Goal: Task Accomplishment & Management: Manage account settings

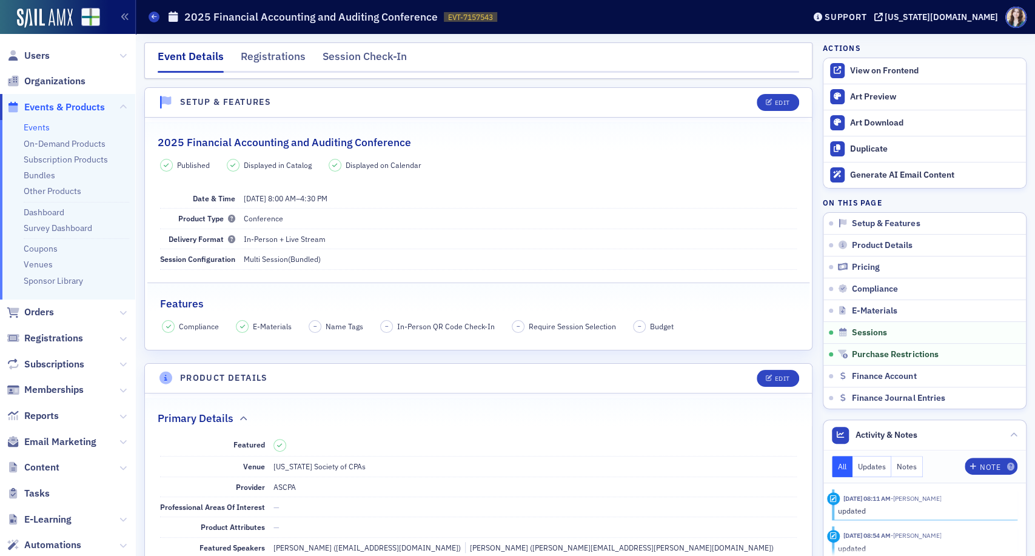
scroll to position [2164, 0]
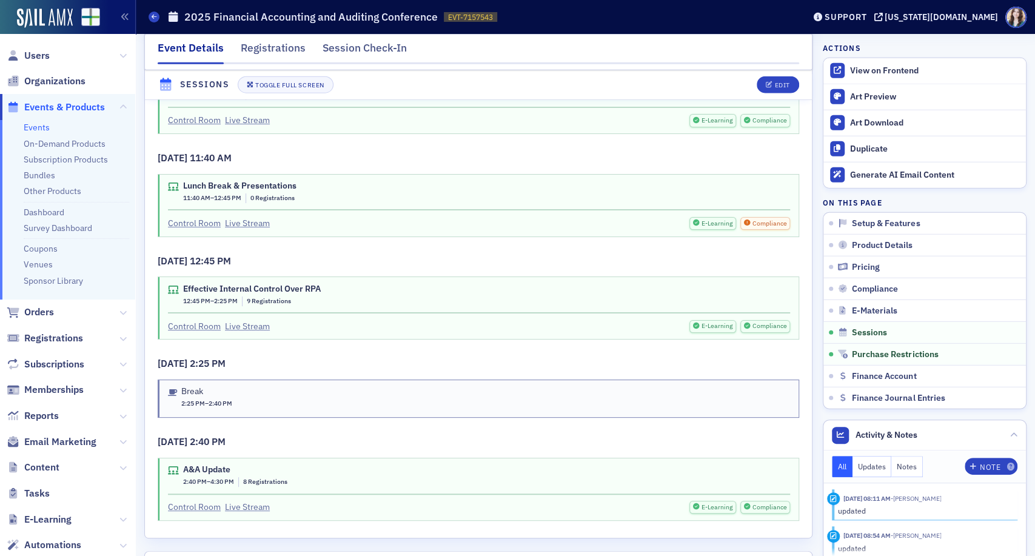
click at [473, 254] on h3 "9/26/2025 12:45 PM" at bounding box center [478, 261] width 641 height 15
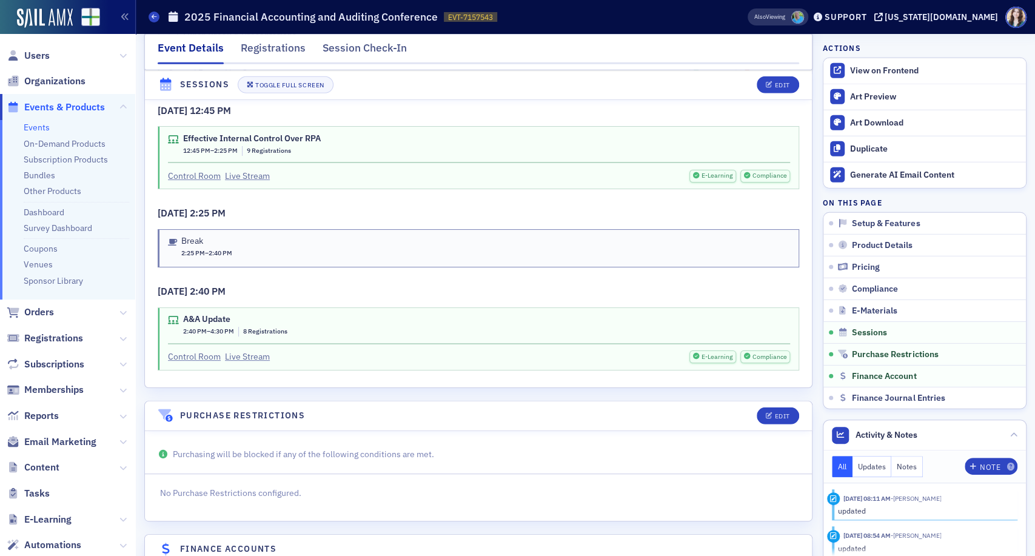
scroll to position [2366, 0]
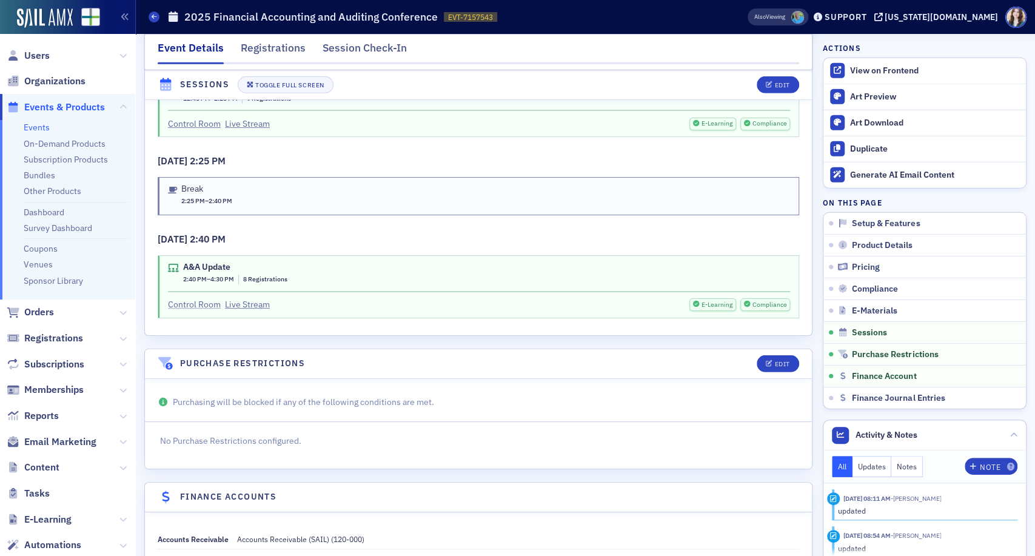
click at [202, 298] on link "Control Room" at bounding box center [194, 304] width 53 height 13
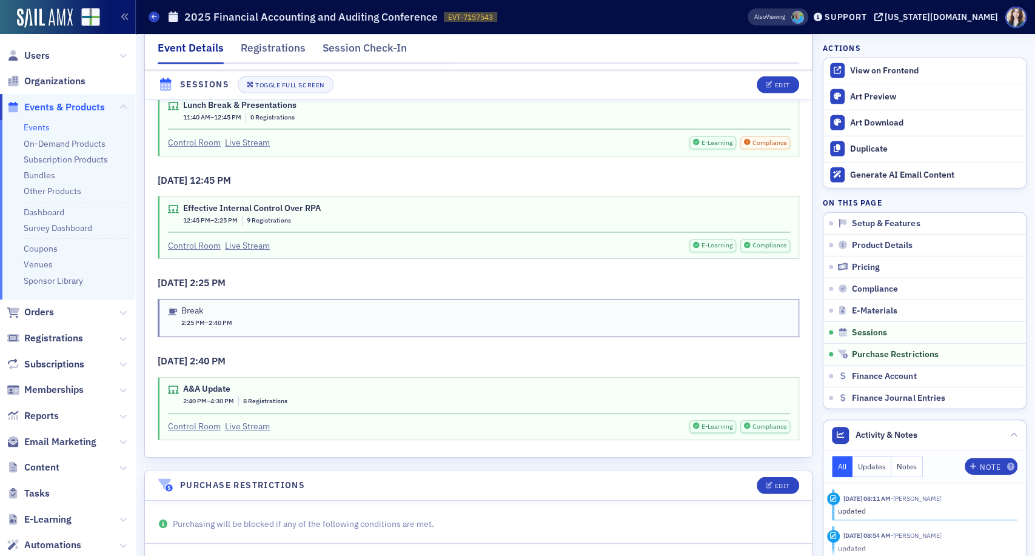
scroll to position [2231, 0]
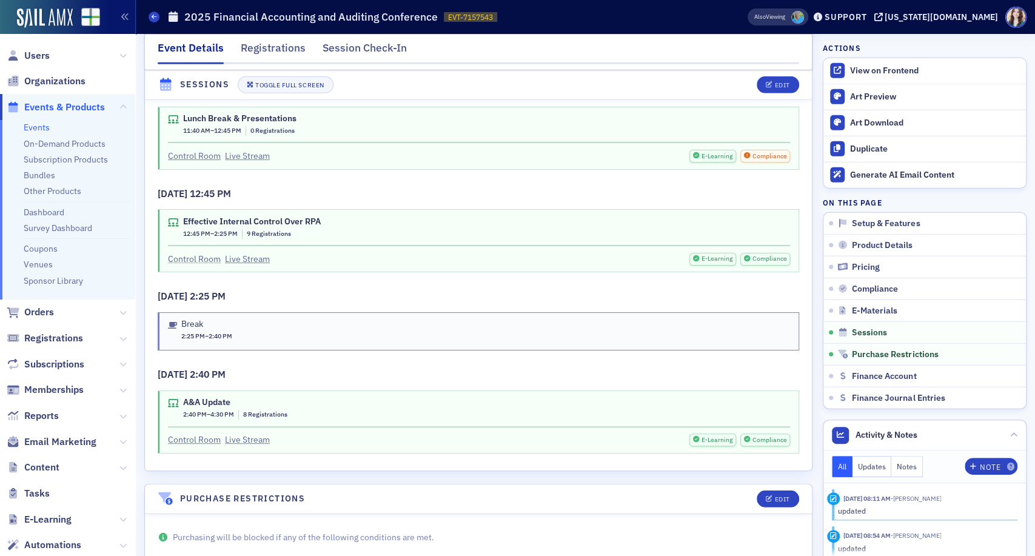
click at [208, 253] on link "Control Room" at bounding box center [194, 259] width 53 height 13
click at [779, 88] on button "Edit" at bounding box center [777, 84] width 42 height 17
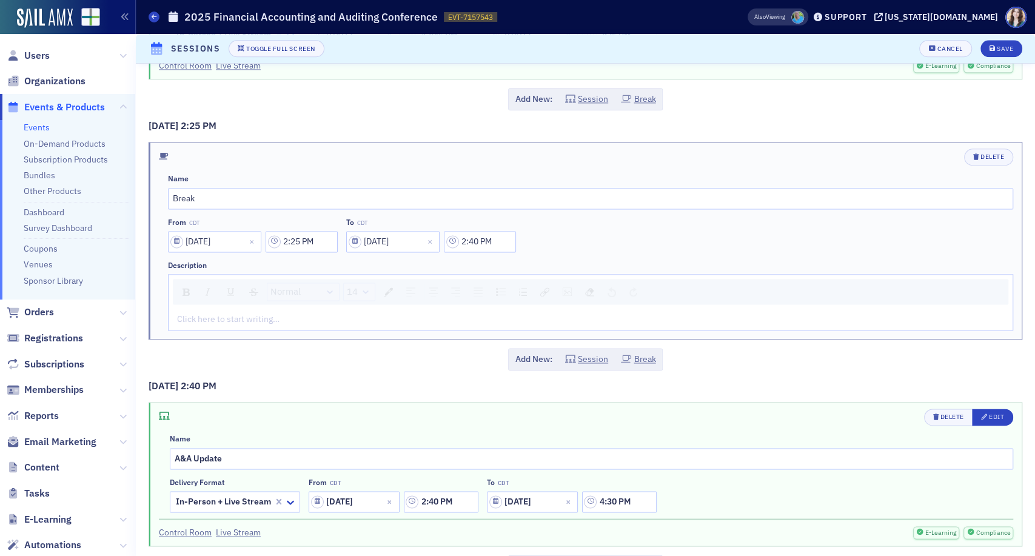
scroll to position [1081, 0]
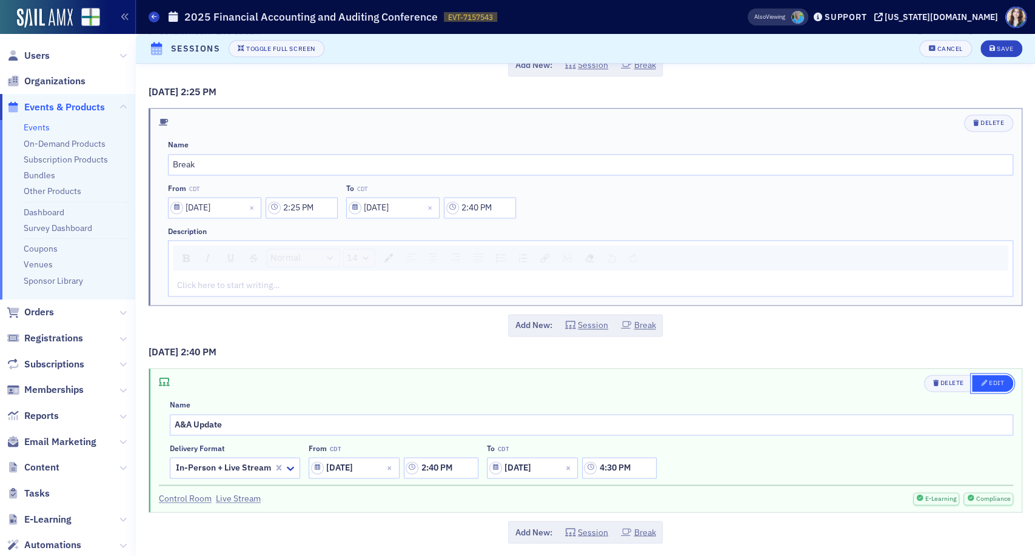
click at [989, 381] on div "Edit" at bounding box center [996, 382] width 15 height 7
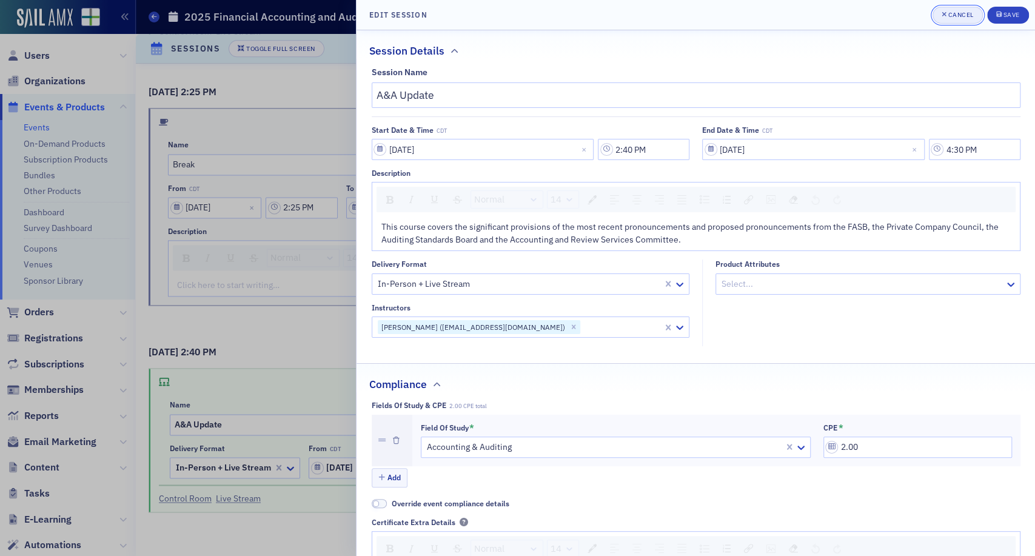
click at [950, 14] on div "Cancel" at bounding box center [959, 15] width 25 height 7
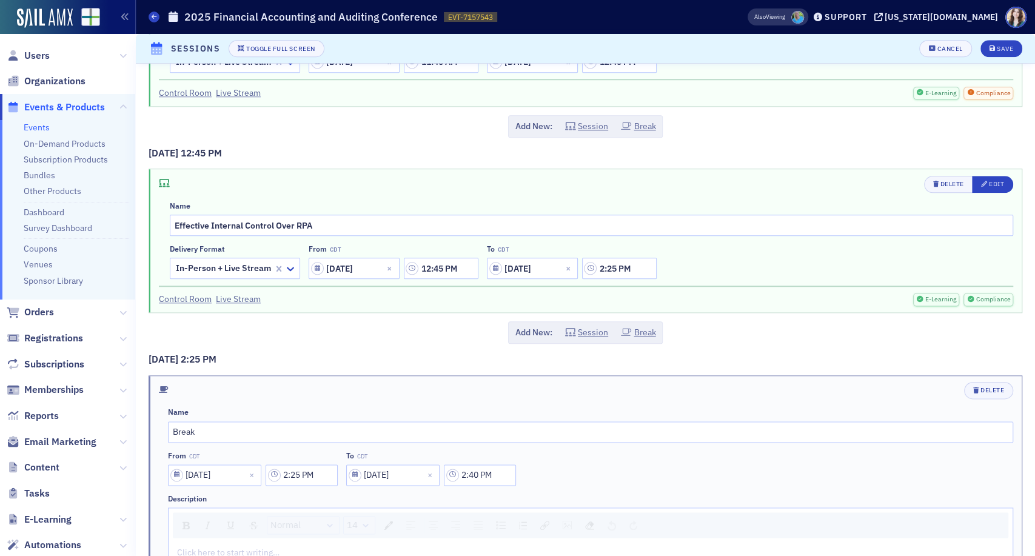
scroll to position [812, 0]
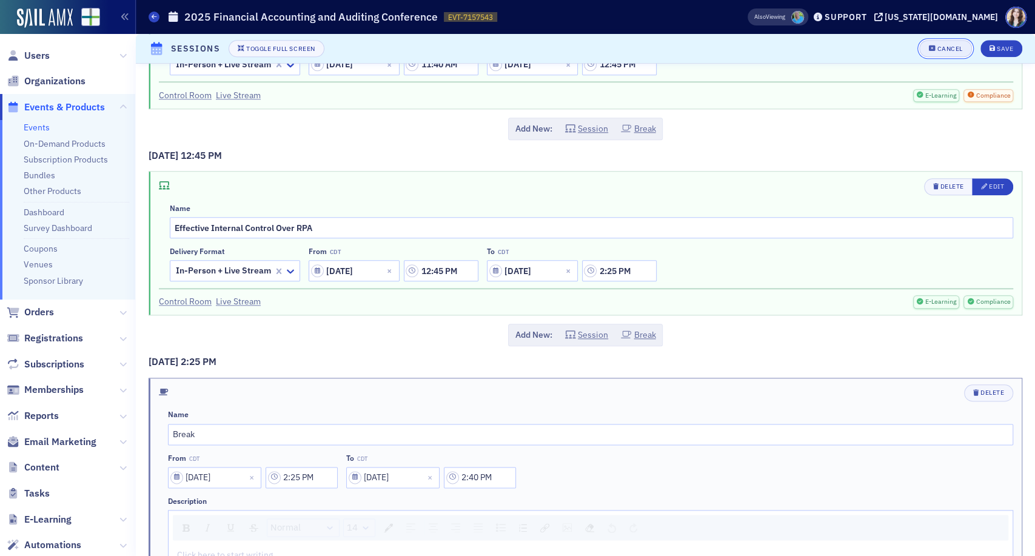
click at [952, 50] on div "Cancel" at bounding box center [949, 48] width 25 height 7
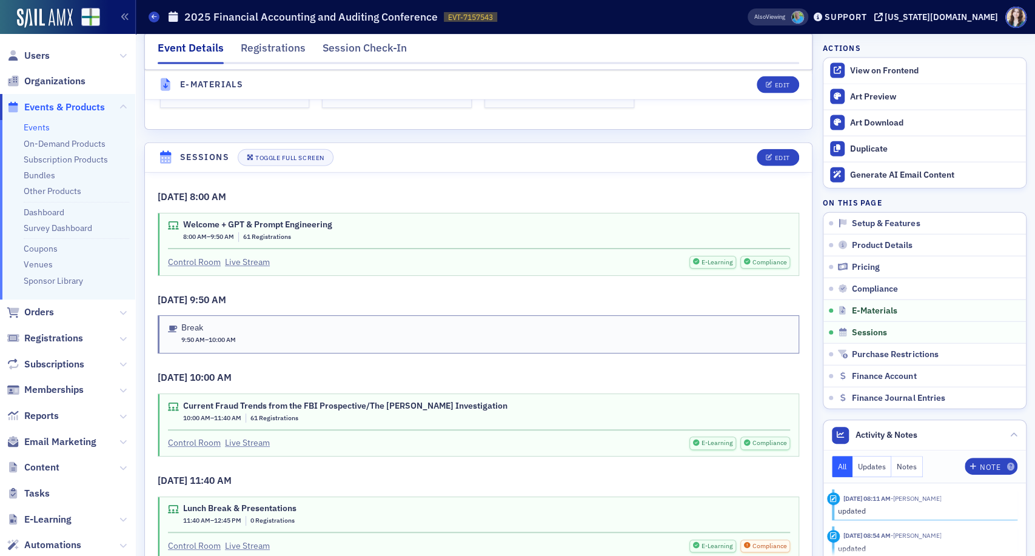
scroll to position [1805, 0]
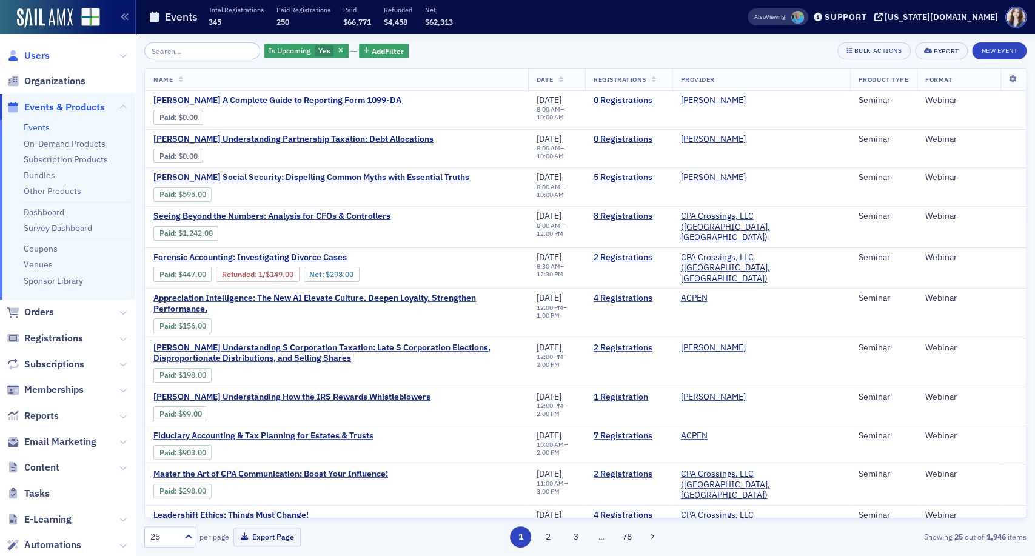
click at [32, 61] on span "Users" at bounding box center [36, 55] width 25 height 13
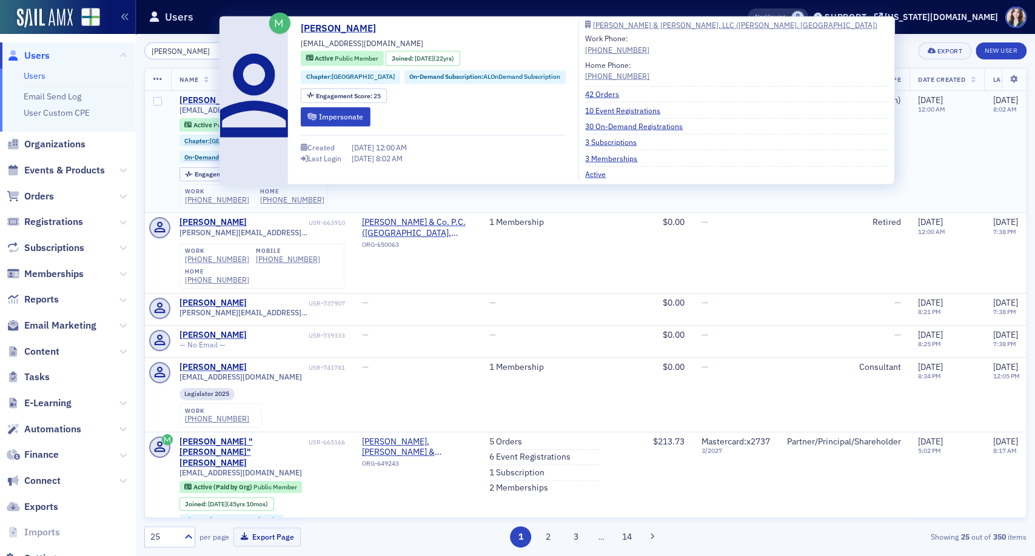
type input "Bobby Hill"
click at [203, 95] on div "Bobby Hill" at bounding box center [212, 100] width 67 height 11
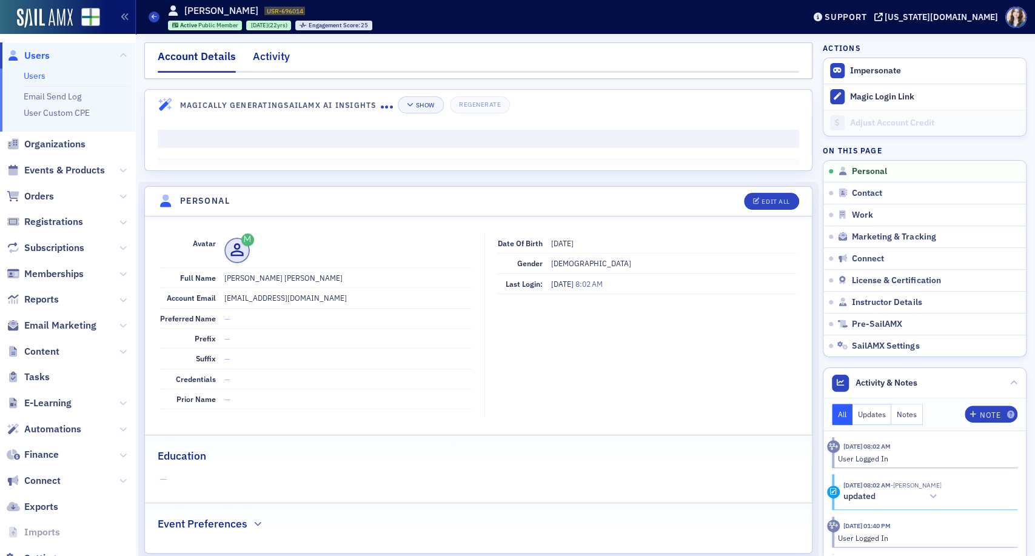
click at [276, 59] on div "Activity" at bounding box center [271, 59] width 37 height 22
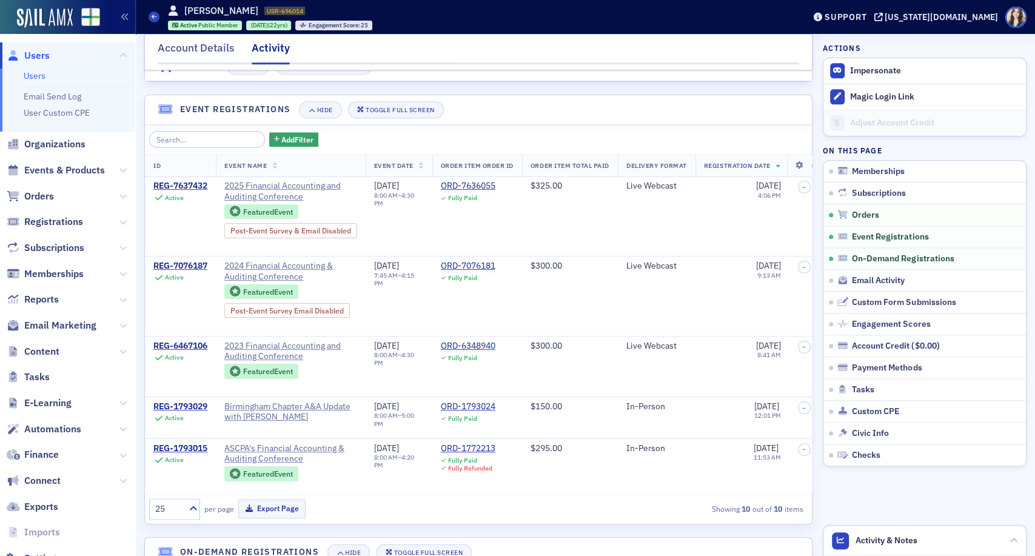
scroll to position [875, 0]
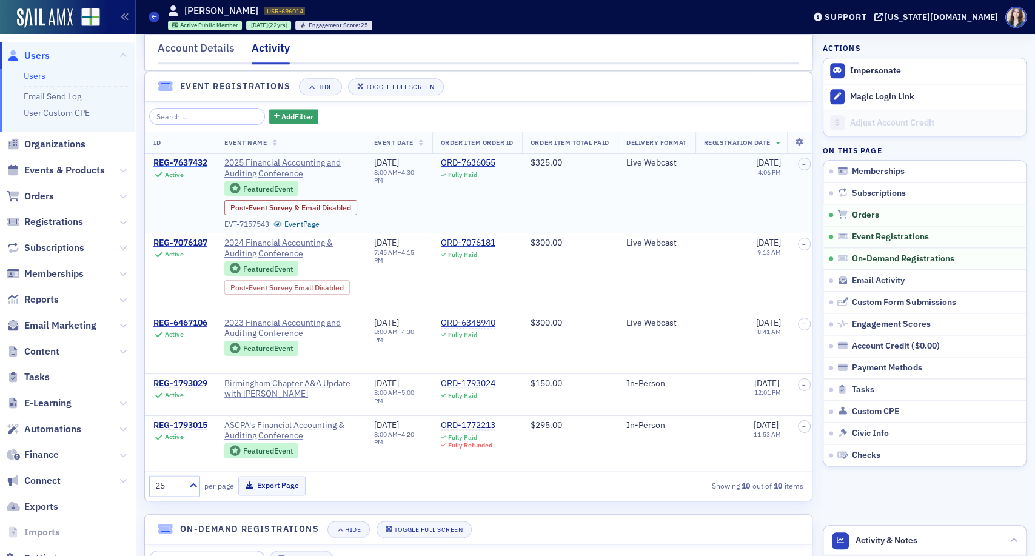
click at [175, 169] on div "REG-7637432" at bounding box center [180, 163] width 54 height 11
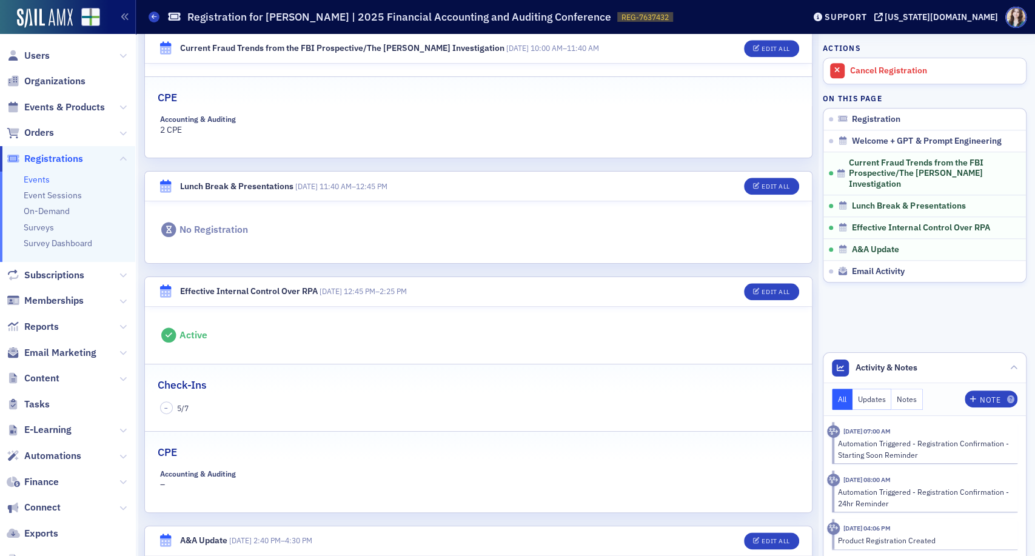
scroll to position [741, 0]
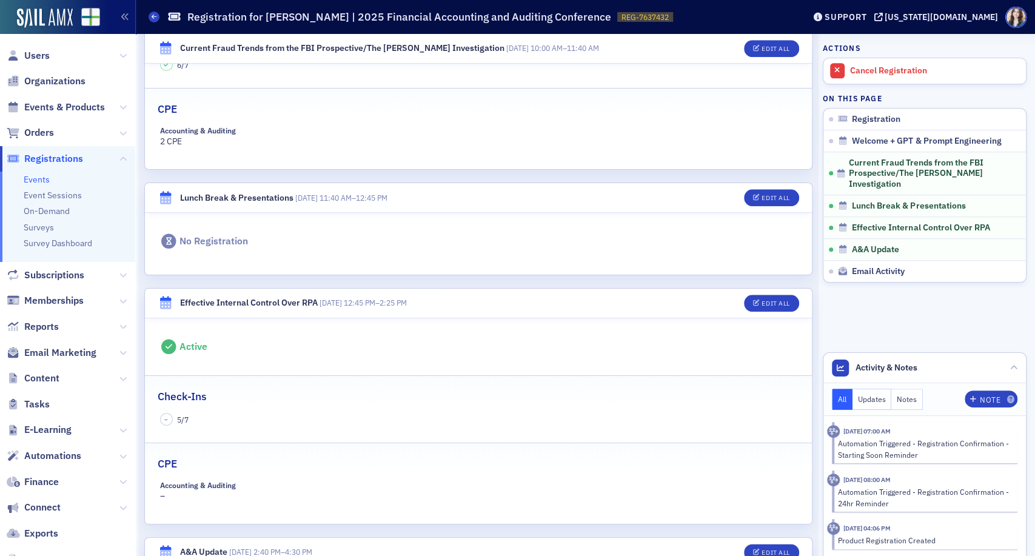
click at [638, 312] on header "Effective Internal Control Over RPA 9/26/2025 12:45 PM – 2:25 PM Edit All" at bounding box center [478, 304] width 667 height 30
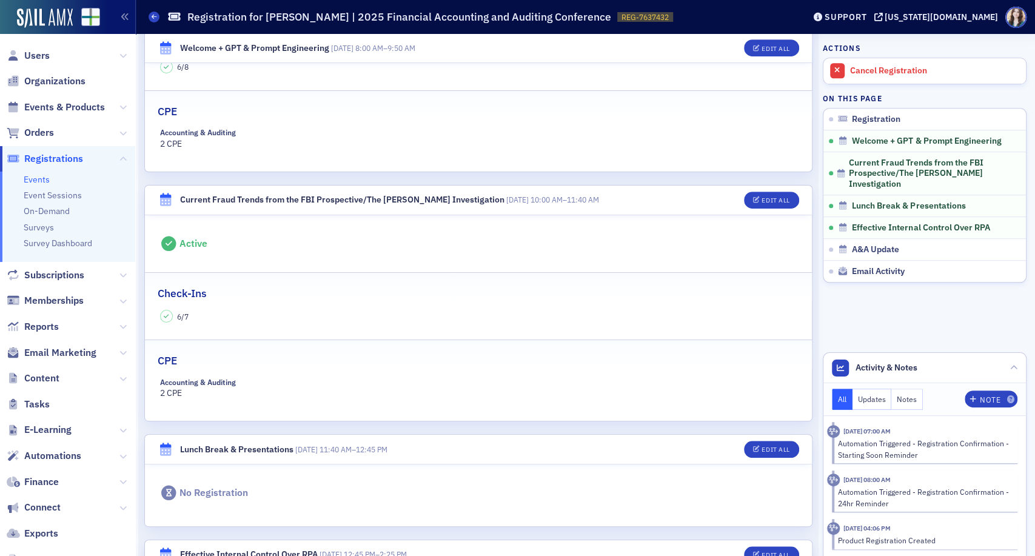
scroll to position [538, 0]
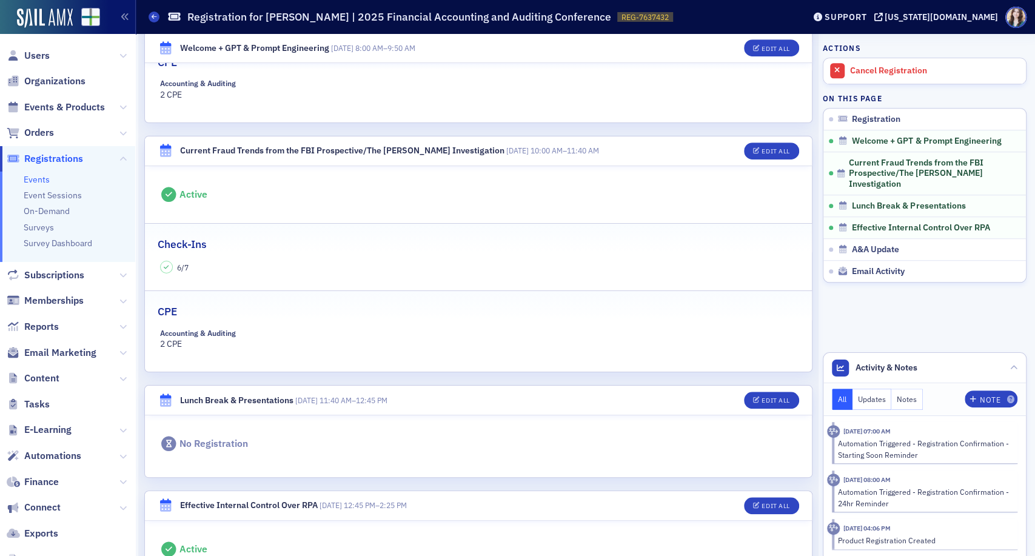
click at [173, 267] on div "6 / 7" at bounding box center [478, 267] width 637 height 13
click at [178, 267] on span "6 / 7" at bounding box center [183, 267] width 12 height 11
drag, startPoint x: 181, startPoint y: 267, endPoint x: 191, endPoint y: 265, distance: 10.4
click at [193, 266] on div "6 / 7" at bounding box center [478, 267] width 637 height 13
click at [191, 265] on div "6 / 7" at bounding box center [478, 267] width 637 height 13
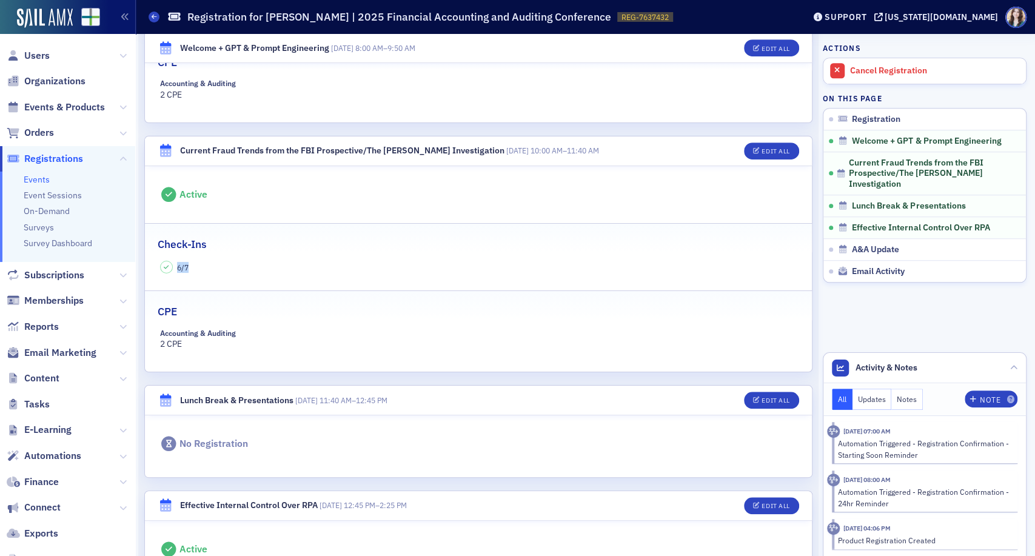
drag, startPoint x: 178, startPoint y: 267, endPoint x: 202, endPoint y: 266, distance: 24.3
click at [202, 266] on div "6 / 7" at bounding box center [478, 267] width 637 height 13
click at [202, 265] on div "6 / 7" at bounding box center [478, 267] width 637 height 13
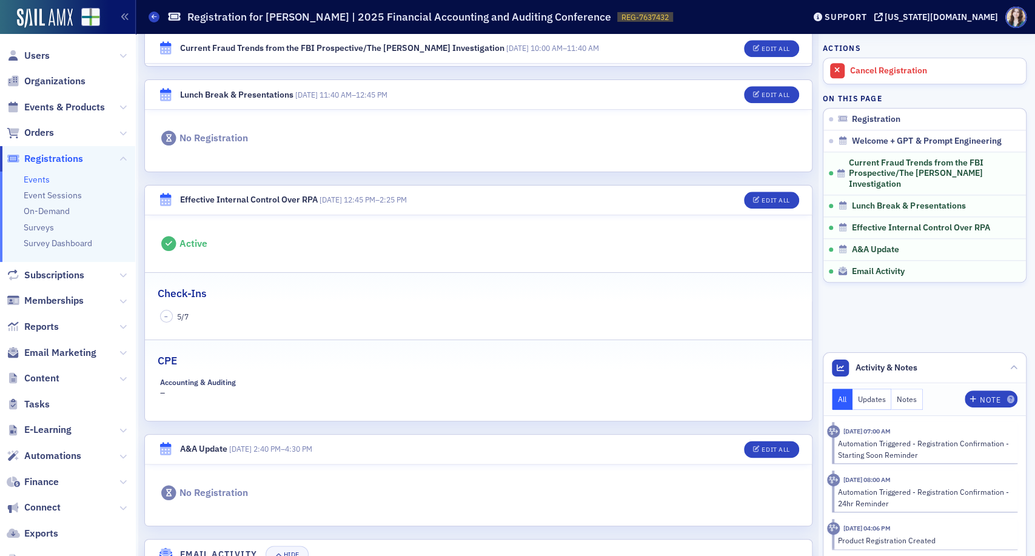
scroll to position [875, 0]
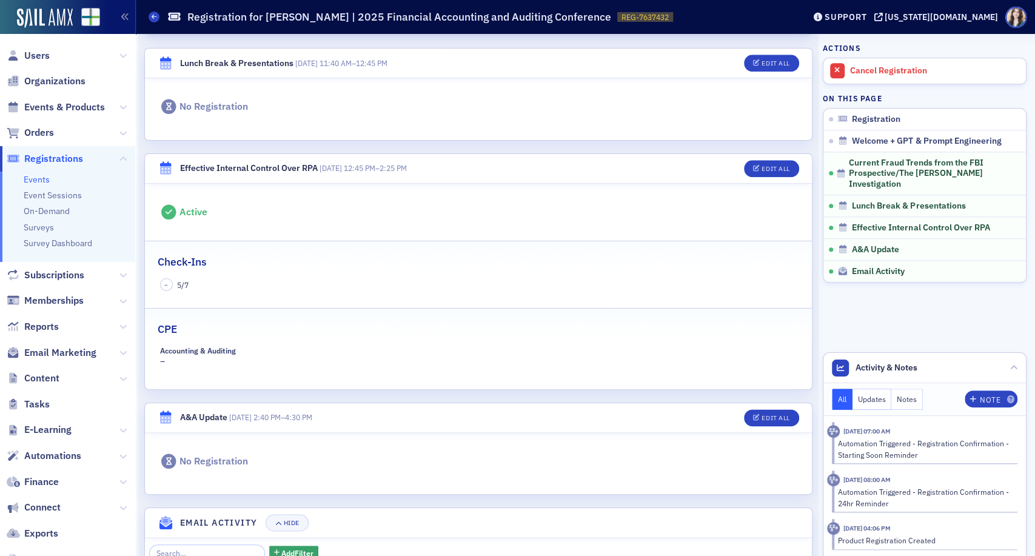
drag, startPoint x: 179, startPoint y: 285, endPoint x: 186, endPoint y: 285, distance: 6.7
click at [181, 285] on span "5 / 7" at bounding box center [183, 284] width 12 height 11
click at [187, 284] on span "5 / 7" at bounding box center [183, 284] width 12 height 11
click at [178, 284] on span "5 / 7" at bounding box center [183, 284] width 12 height 11
click at [184, 282] on span "5 / 7" at bounding box center [183, 284] width 12 height 11
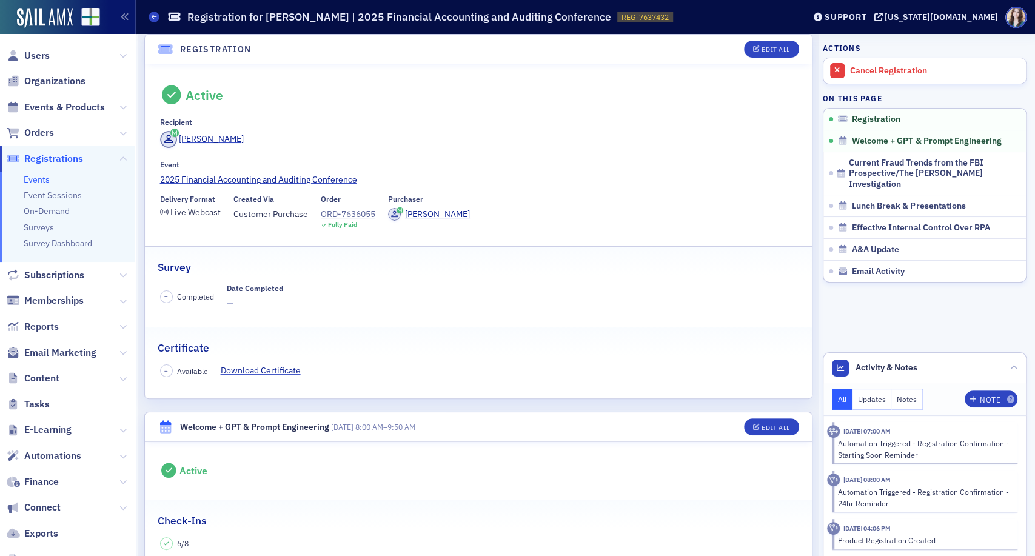
scroll to position [0, 0]
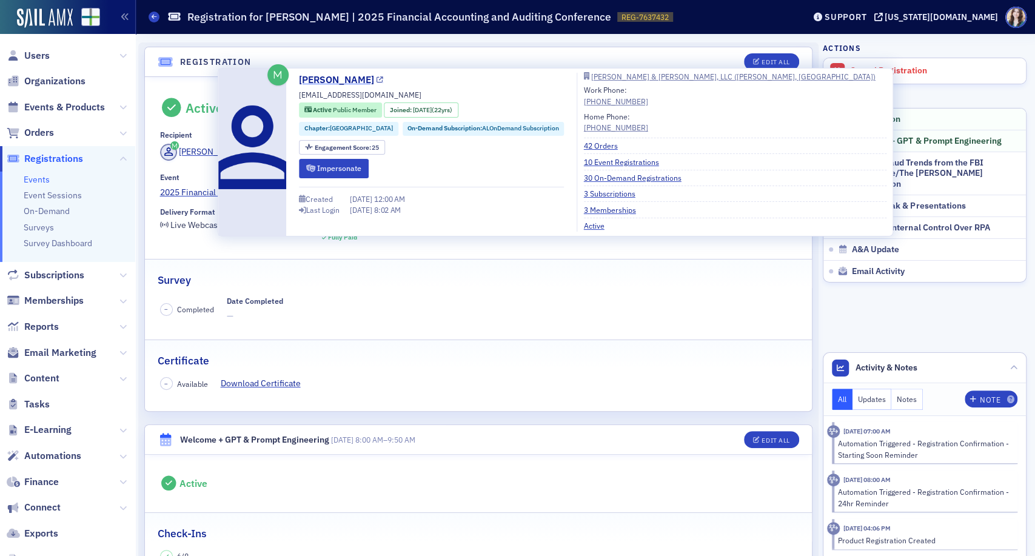
click at [319, 82] on link "Bobby Hill" at bounding box center [341, 80] width 84 height 15
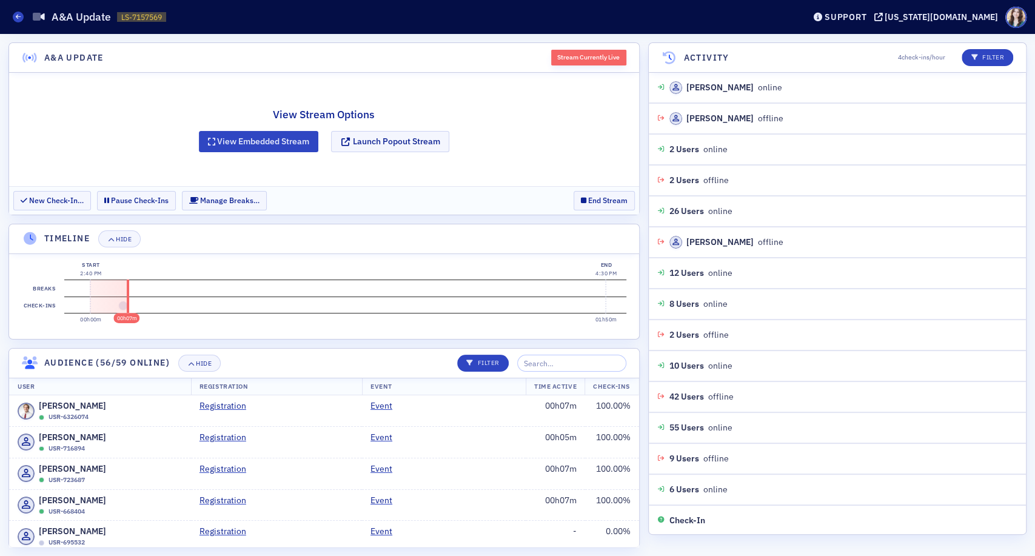
scroll to position [92, 0]
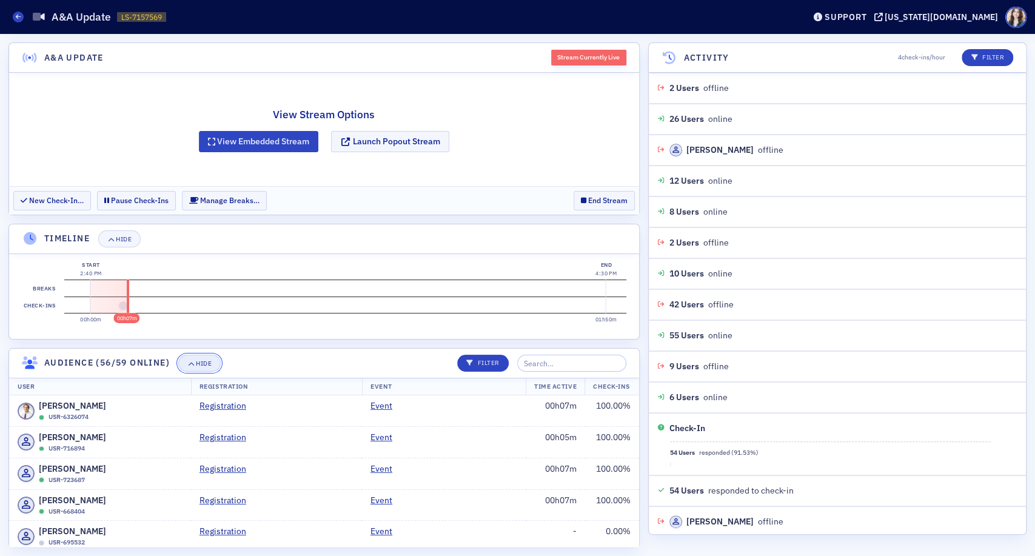
click at [203, 360] on div "Hide" at bounding box center [204, 363] width 16 height 7
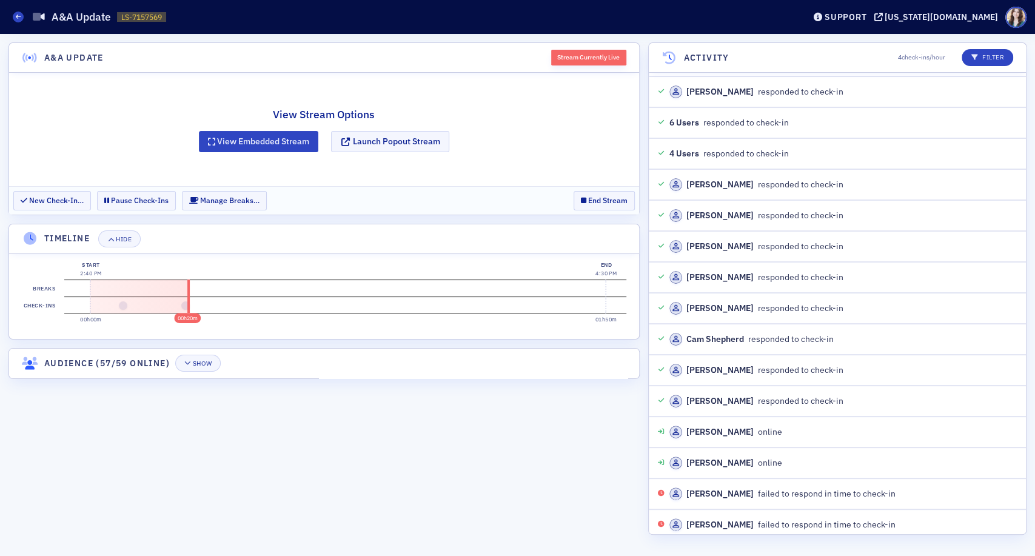
scroll to position [1419, 0]
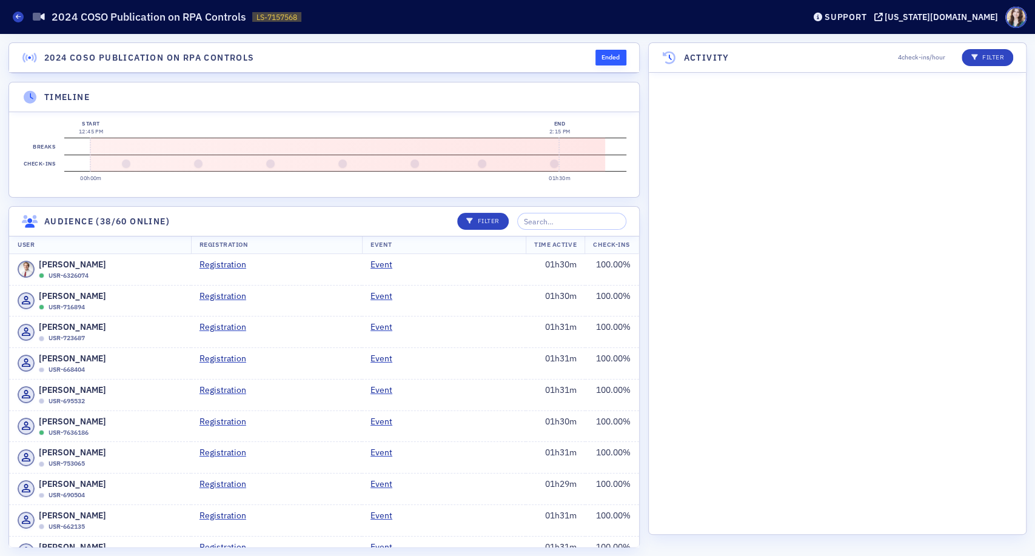
scroll to position [1452, 0]
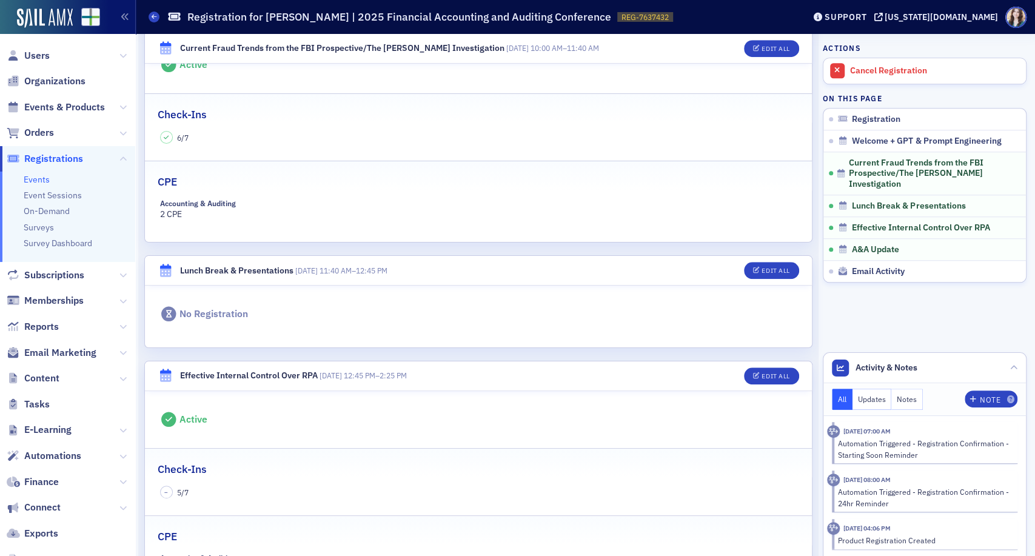
scroll to position [808, 0]
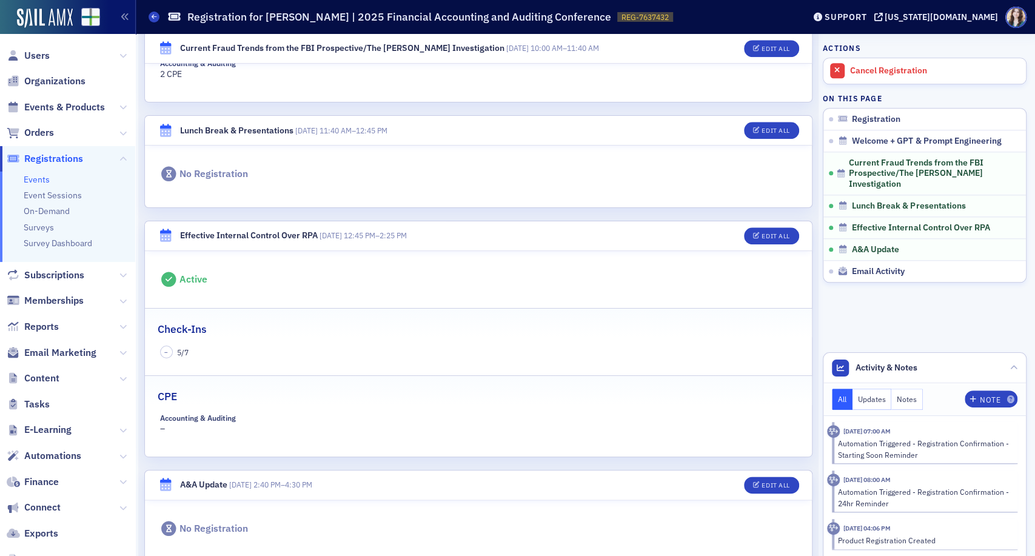
click at [172, 348] on span "–" at bounding box center [166, 352] width 13 height 13
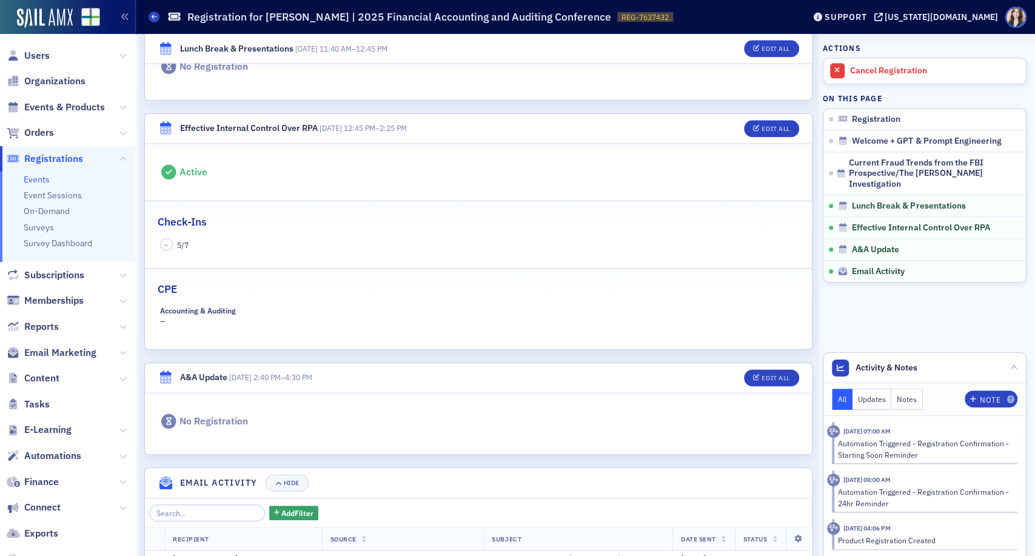
scroll to position [848, 0]
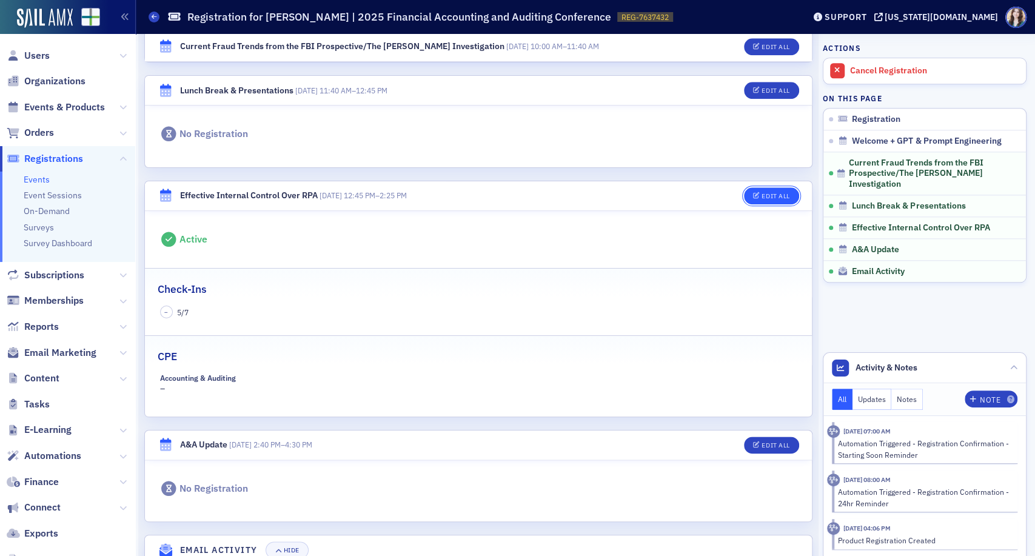
click at [772, 193] on div "Edit All" at bounding box center [775, 196] width 28 height 7
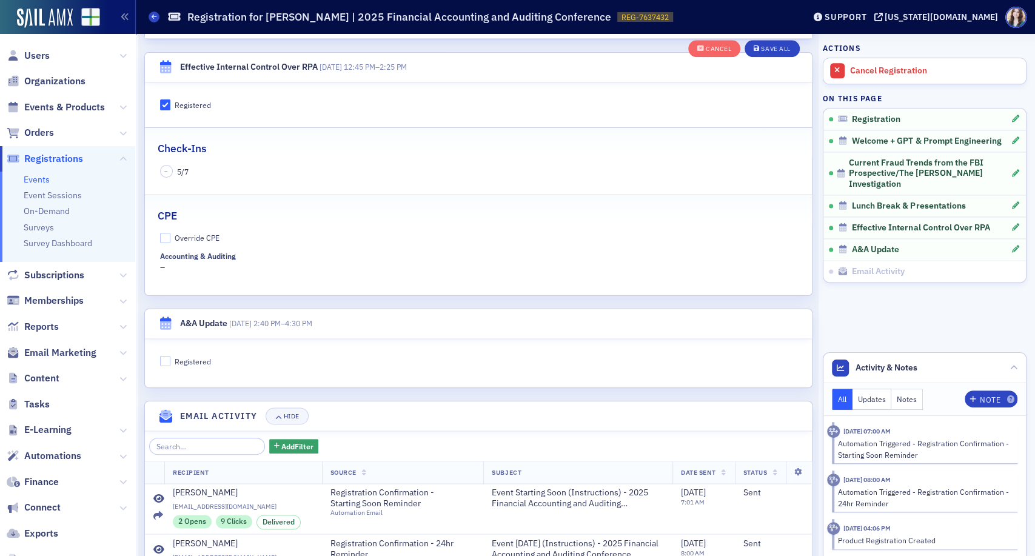
scroll to position [1015, 0]
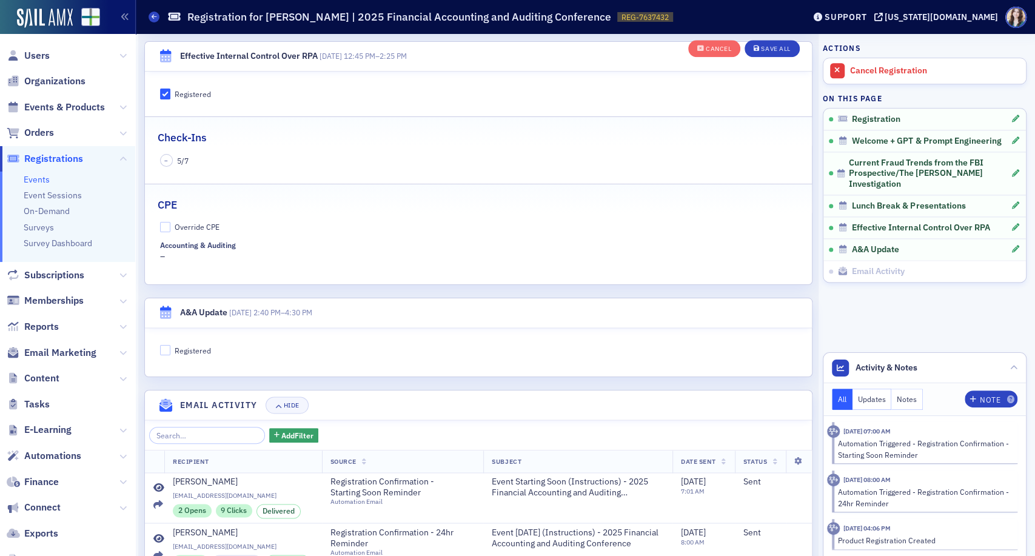
click at [164, 159] on span "–" at bounding box center [166, 160] width 4 height 8
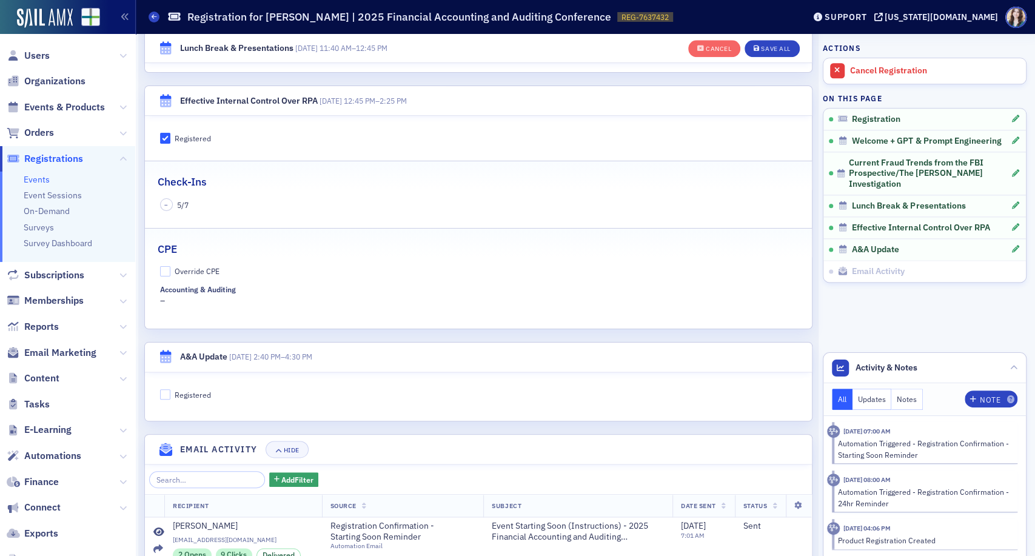
scroll to position [947, 0]
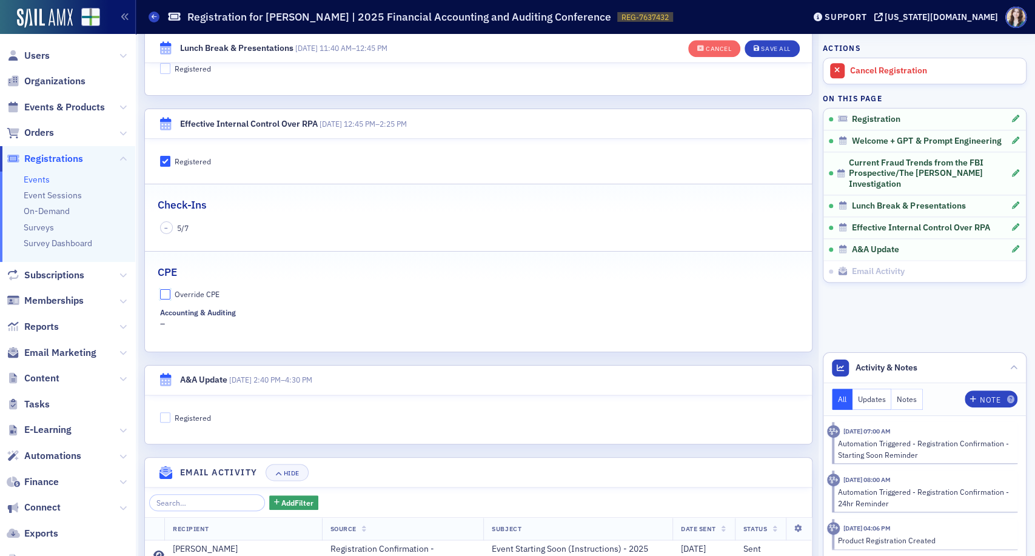
click at [164, 292] on input "Override CPE" at bounding box center [165, 294] width 11 height 11
checkbox input "true"
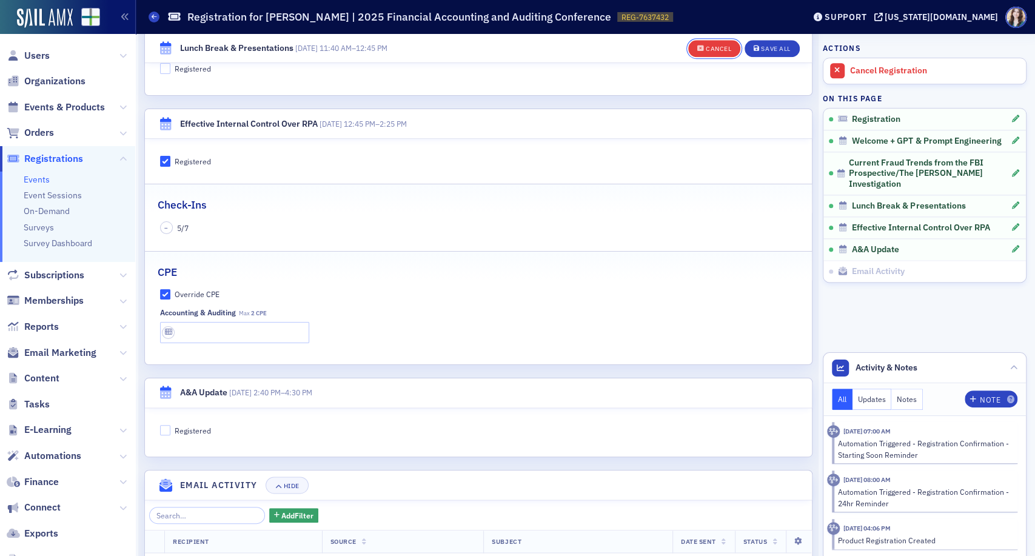
click at [706, 47] on div "Cancel" at bounding box center [718, 49] width 25 height 7
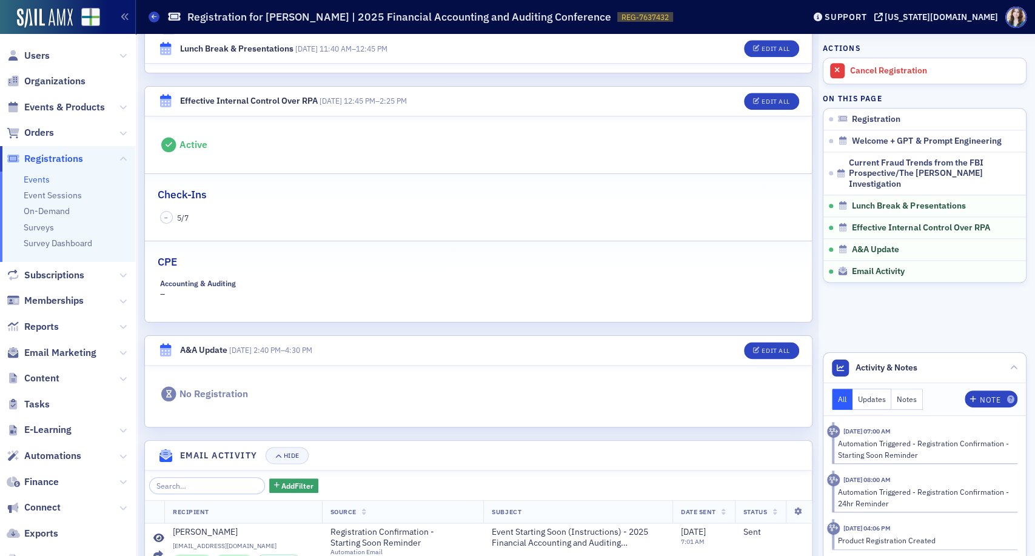
scroll to position [1117, 0]
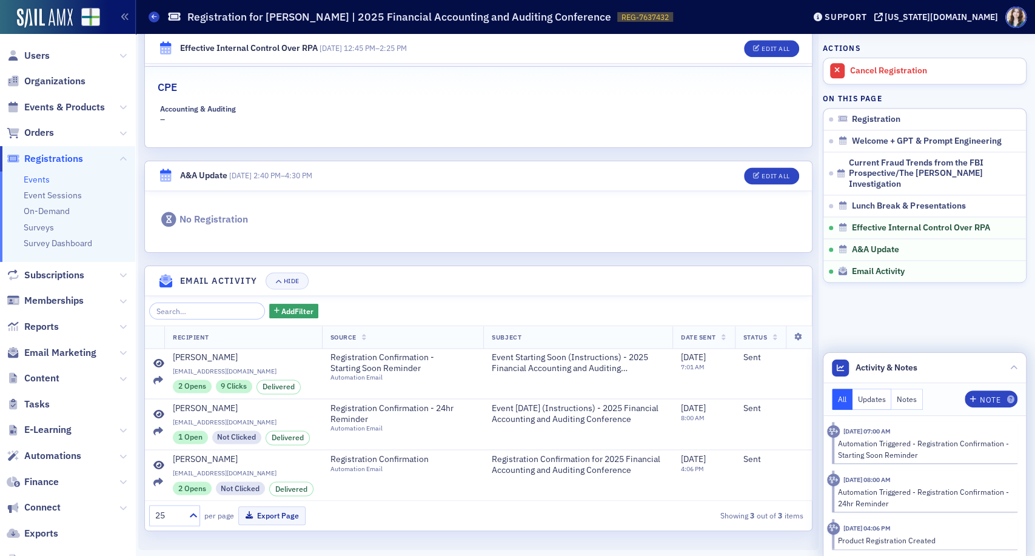
click at [868, 402] on button "Updates" at bounding box center [871, 399] width 39 height 21
click at [903, 399] on button "Notes" at bounding box center [907, 399] width 32 height 21
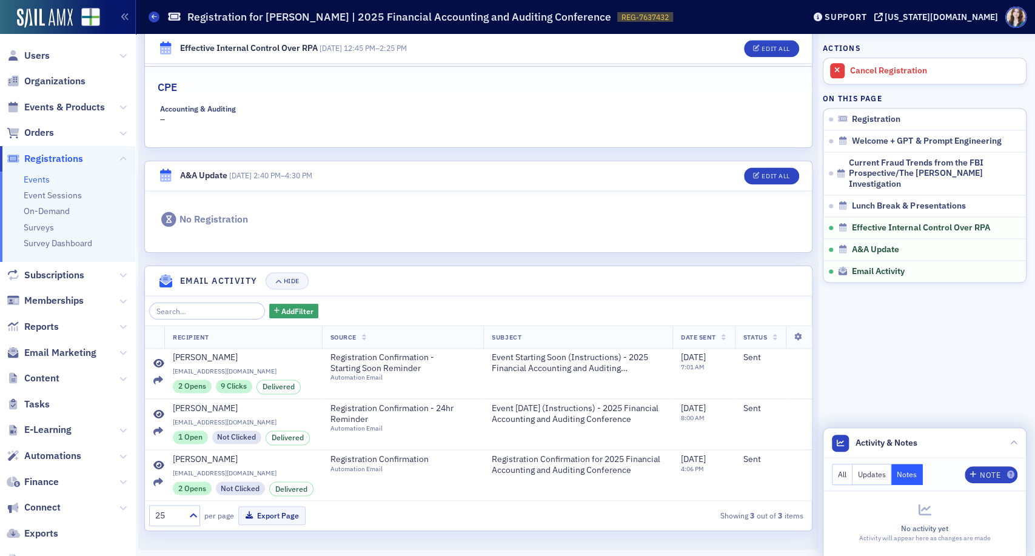
click at [832, 472] on button "All" at bounding box center [842, 474] width 21 height 21
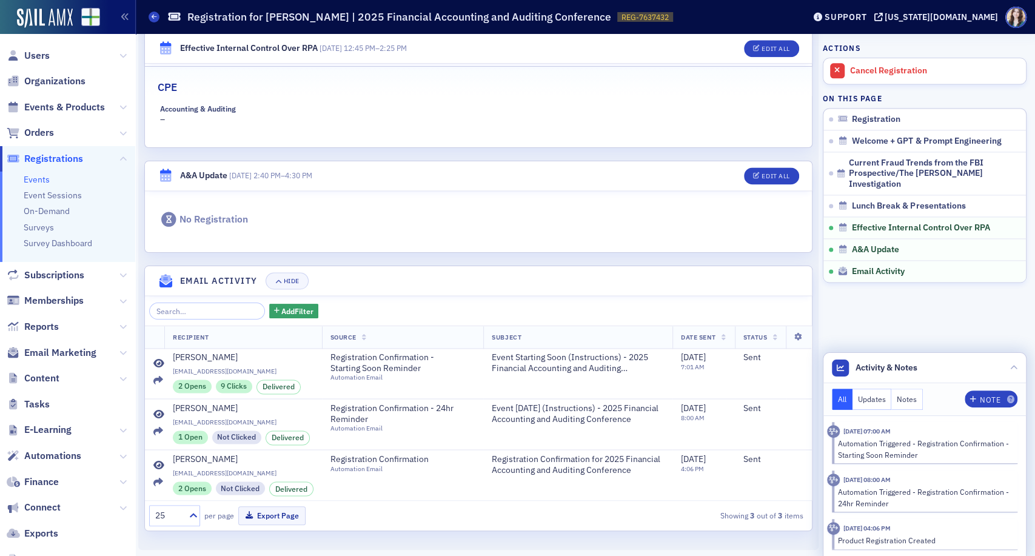
click at [666, 240] on div "No Registration" at bounding box center [478, 222] width 667 height 62
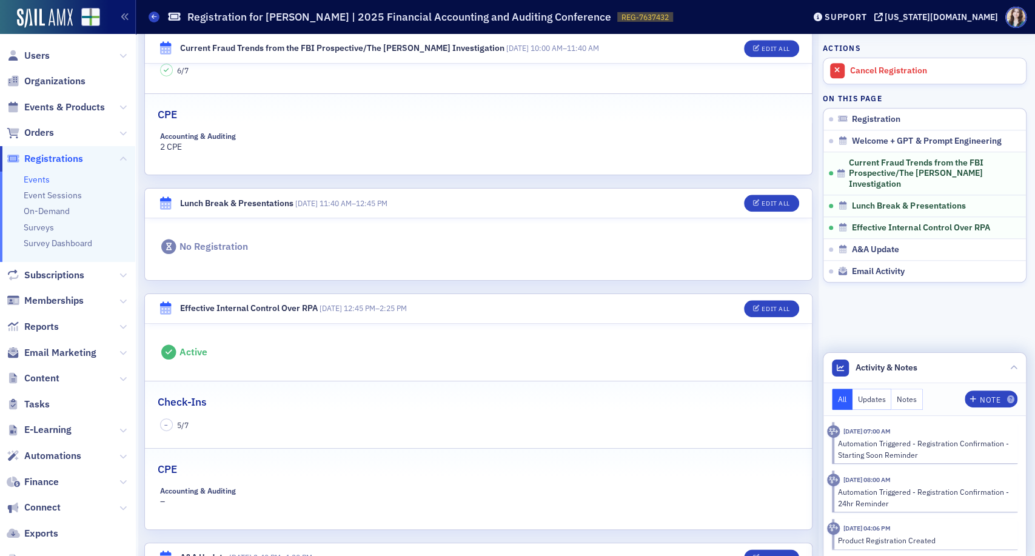
scroll to position [713, 0]
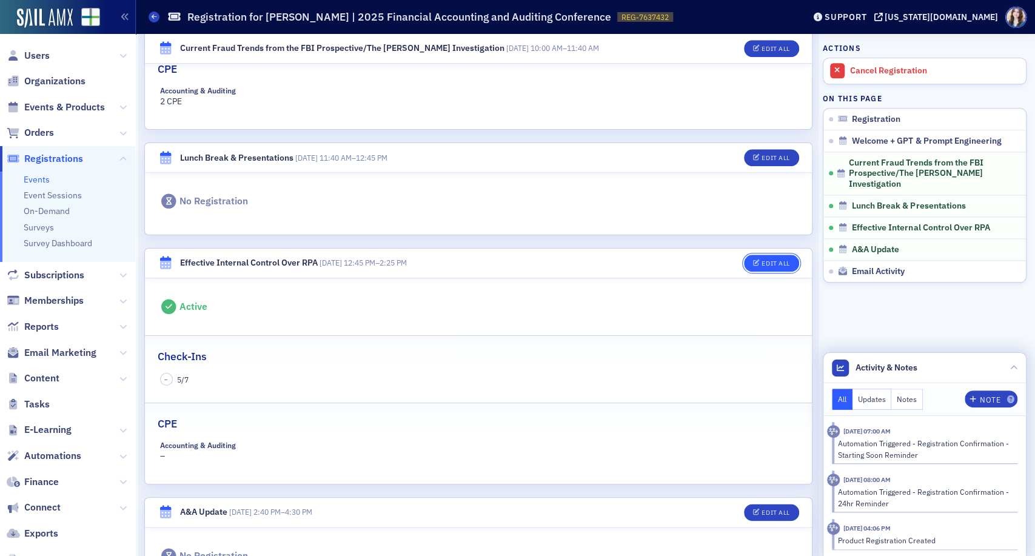
click at [761, 267] on button "Edit All" at bounding box center [771, 263] width 55 height 17
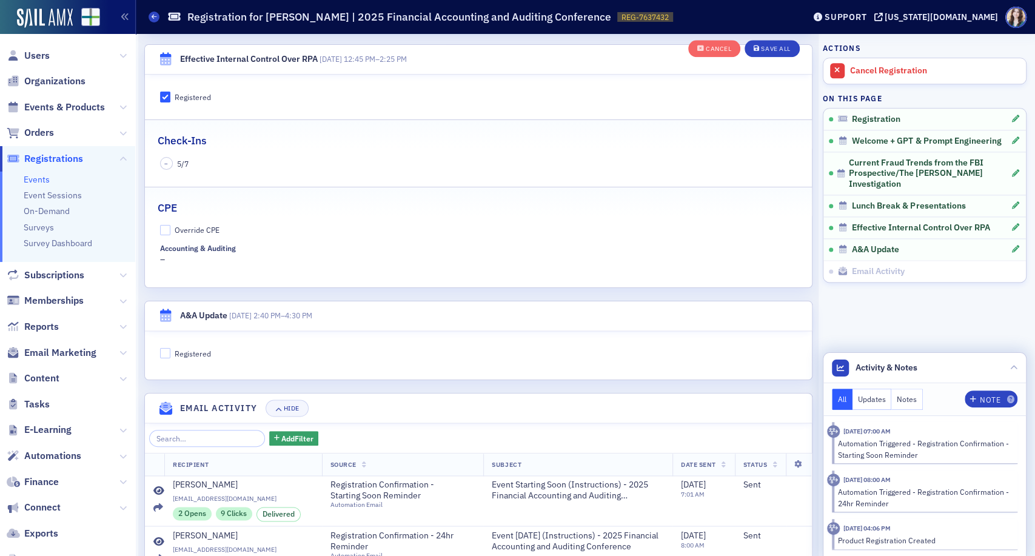
scroll to position [1015, 0]
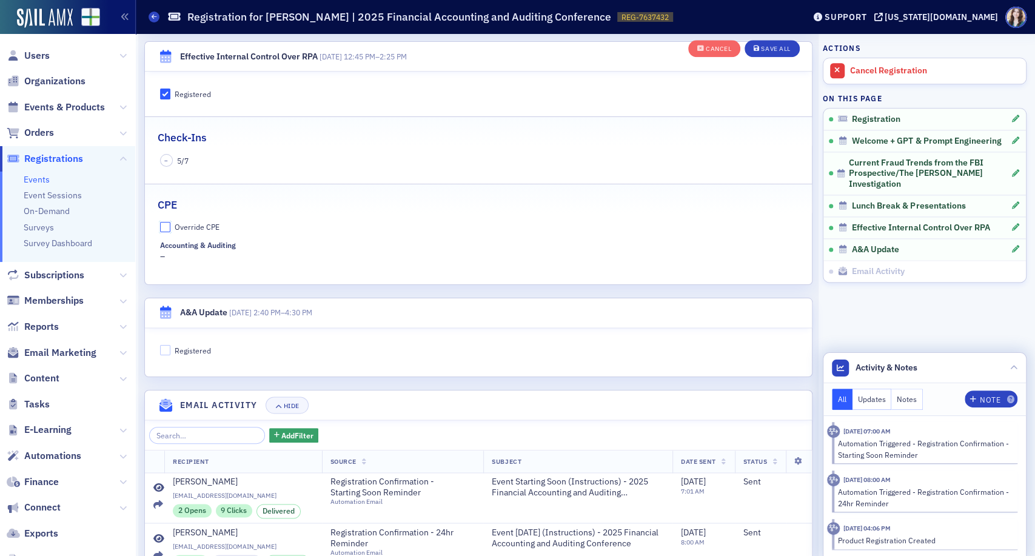
click at [166, 223] on input "Override CPE" at bounding box center [165, 227] width 11 height 11
checkbox input "true"
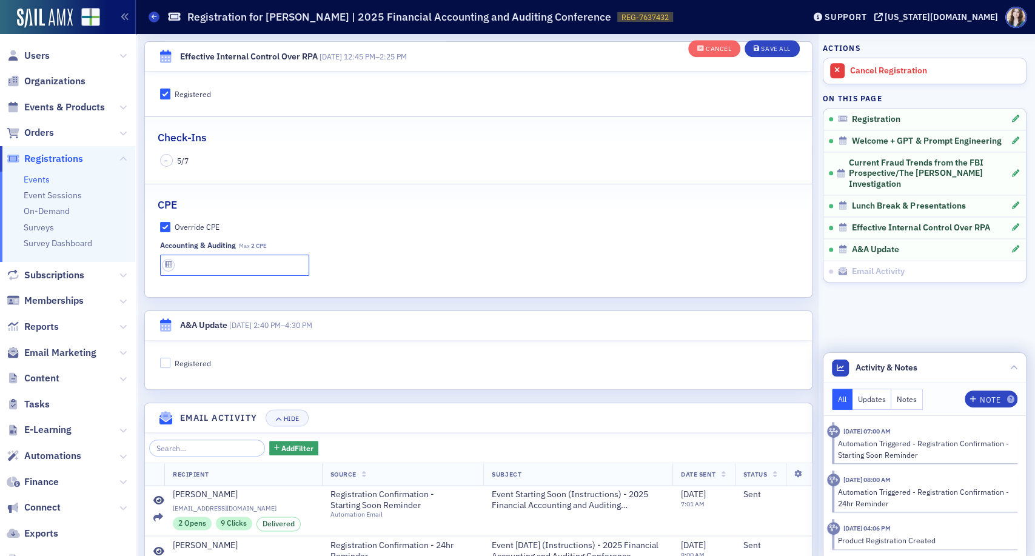
click at [223, 267] on input "text" at bounding box center [235, 265] width 150 height 21
type input "2 CPE"
click at [342, 229] on label "Override CPE" at bounding box center [478, 226] width 637 height 11
click at [171, 229] on input "Override CPE" at bounding box center [165, 227] width 11 height 11
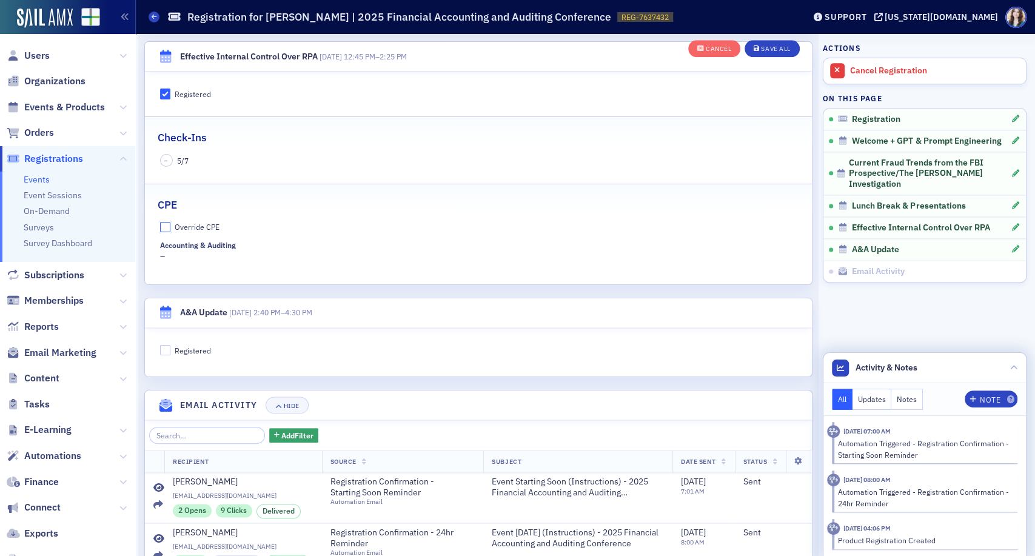
click at [164, 224] on input "Override CPE" at bounding box center [165, 227] width 11 height 11
checkbox input "true"
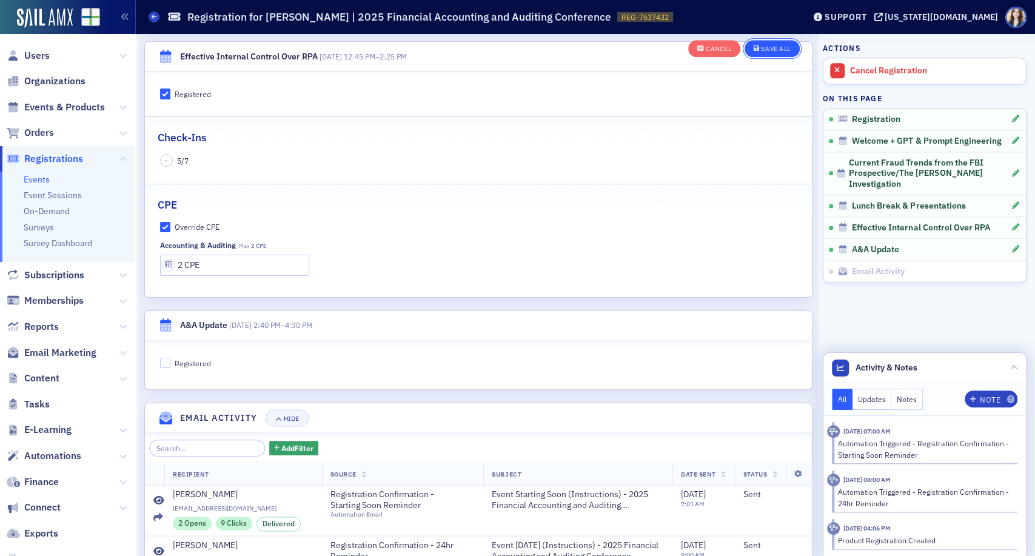
click at [774, 48] on div "Save All" at bounding box center [775, 49] width 29 height 7
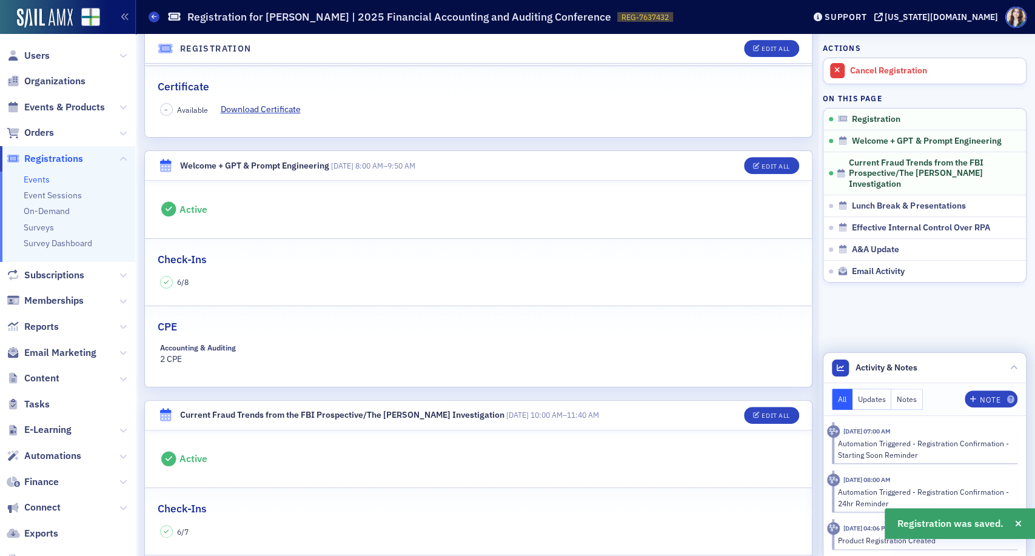
scroll to position [0, 0]
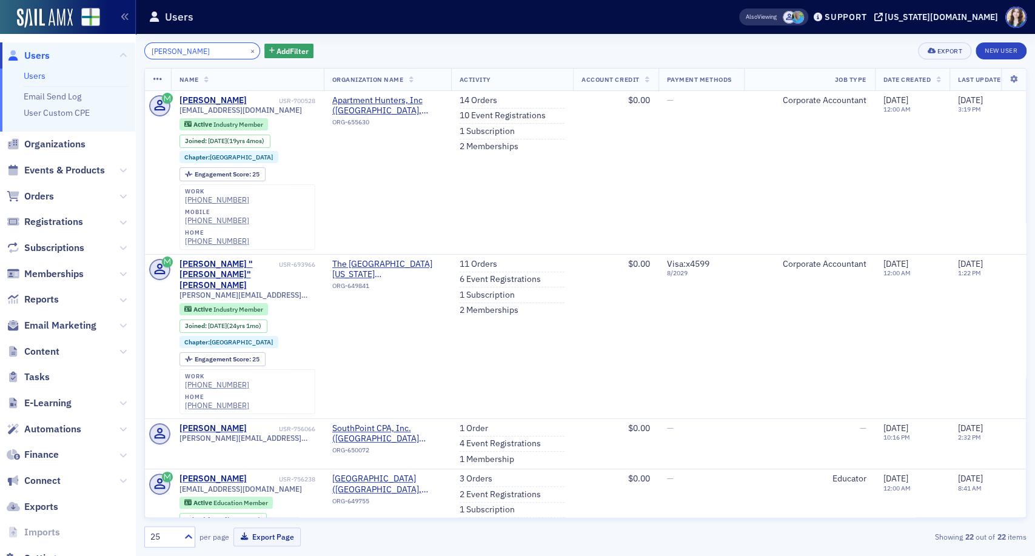
drag, startPoint x: 199, startPoint y: 48, endPoint x: 119, endPoint y: 60, distance: 80.3
click at [120, 59] on div "Users Users Email Send Log User Custom CPE Organizations Events & Products Orde…" at bounding box center [517, 278] width 1035 height 556
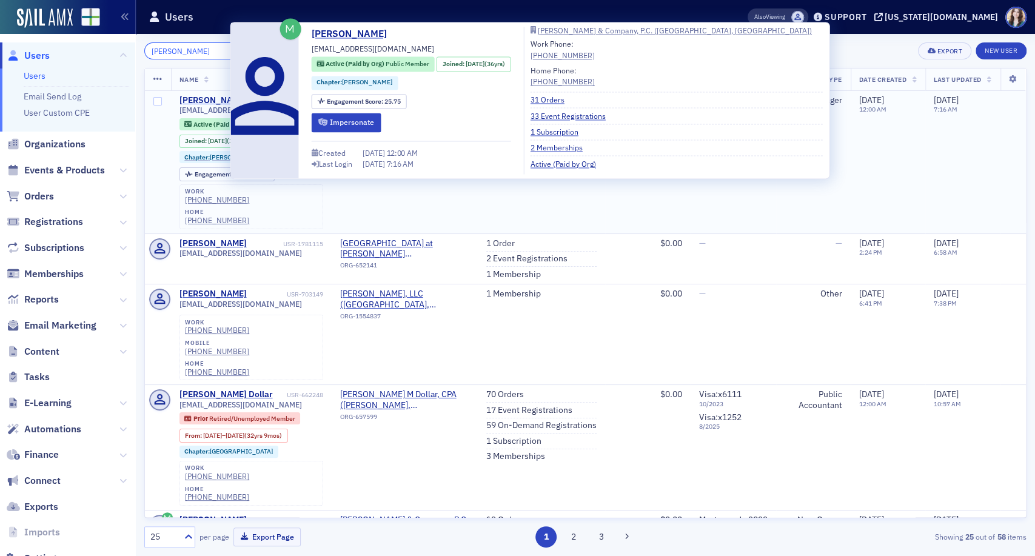
type input "[PERSON_NAME]"
click at [209, 96] on div "[PERSON_NAME]" at bounding box center [212, 100] width 67 height 11
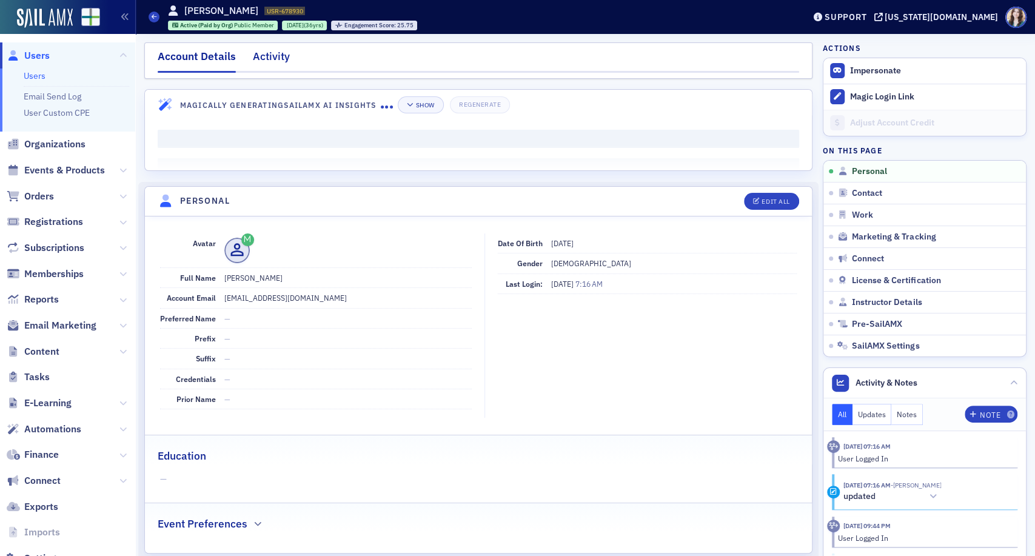
click at [257, 62] on div "Activity" at bounding box center [271, 59] width 37 height 22
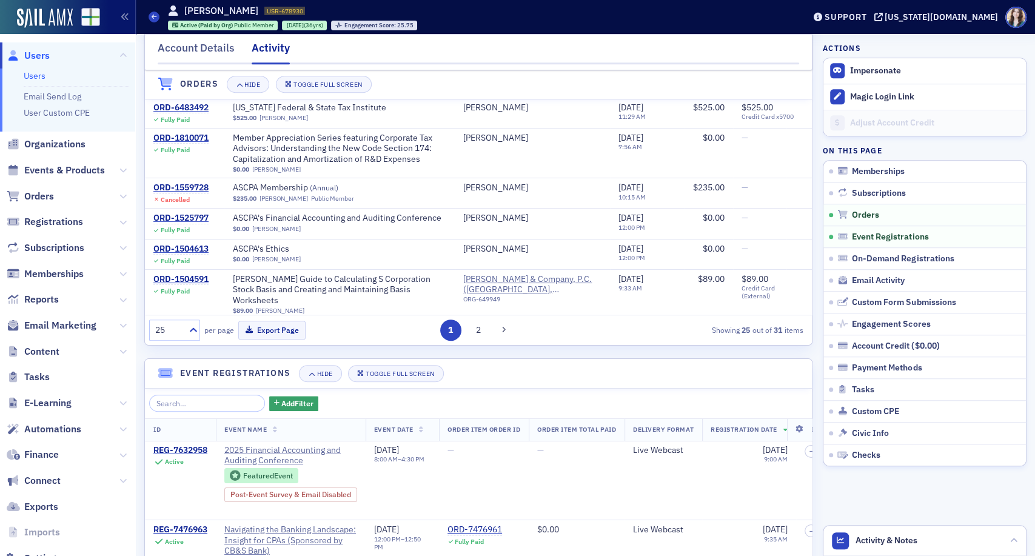
scroll to position [741, 0]
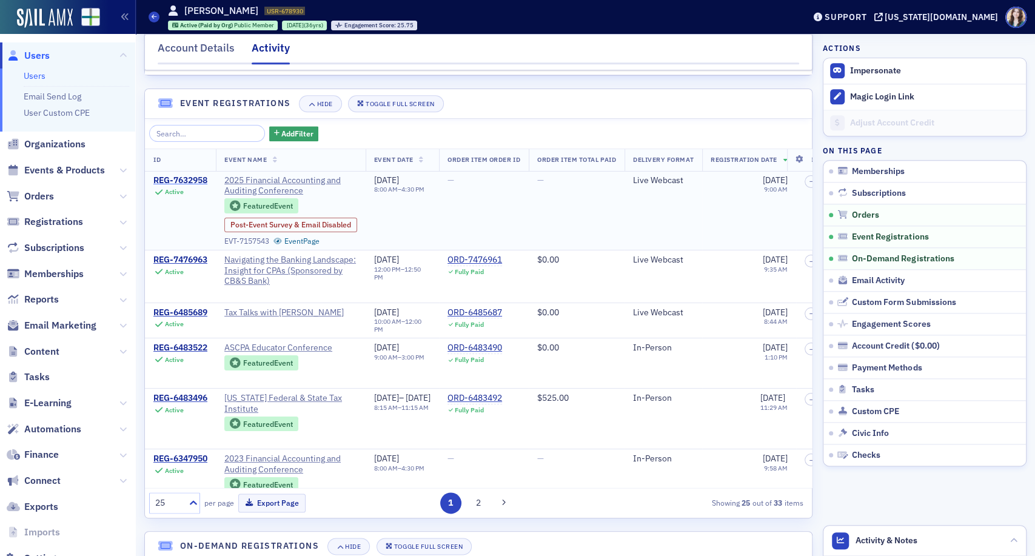
click at [185, 186] on div "REG-7632958" at bounding box center [180, 180] width 54 height 11
